Goal: Use online tool/utility: Utilize a website feature to perform a specific function

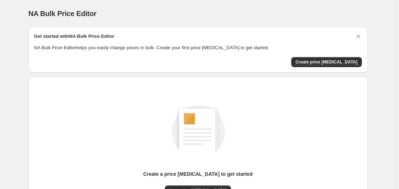
scroll to position [78, 0]
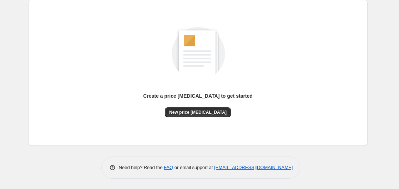
click at [209, 106] on div "Create a price [MEDICAL_DATA] to get started" at bounding box center [197, 99] width 109 height 15
click at [207, 115] on button "New price [MEDICAL_DATA]" at bounding box center [198, 112] width 66 height 10
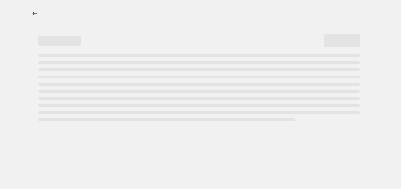
select select "percentage"
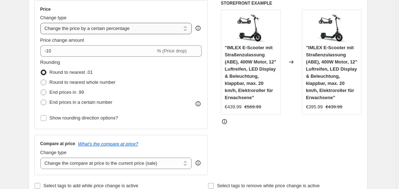
scroll to position [109, 0]
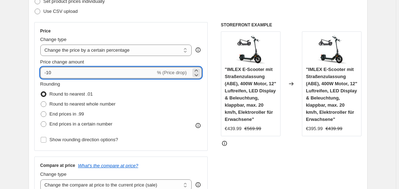
click at [75, 77] on input "-10" at bounding box center [97, 72] width 115 height 11
type input "-1"
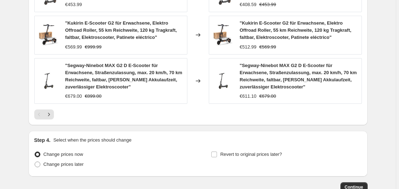
scroll to position [576, 0]
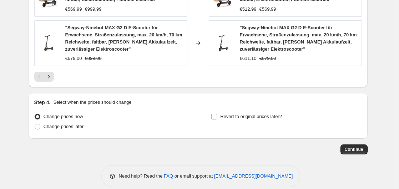
type input "-35"
click at [357, 147] on span "Continue" at bounding box center [353, 150] width 19 height 6
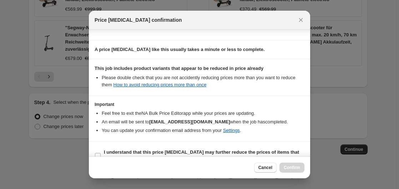
scroll to position [113, 0]
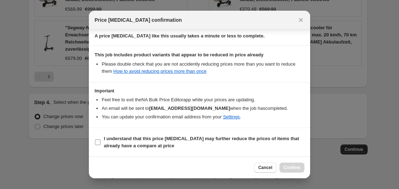
click at [101, 140] on span ":r20:" at bounding box center [97, 142] width 6 height 6
click at [101, 140] on input "I understand that this price [MEDICAL_DATA] may further reduce the prices of it…" at bounding box center [98, 142] width 6 height 6
checkbox input "true"
click at [290, 165] on span "Confirm" at bounding box center [291, 168] width 16 height 6
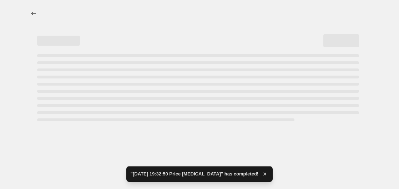
select select "percentage"
